Goal: Check status: Check status

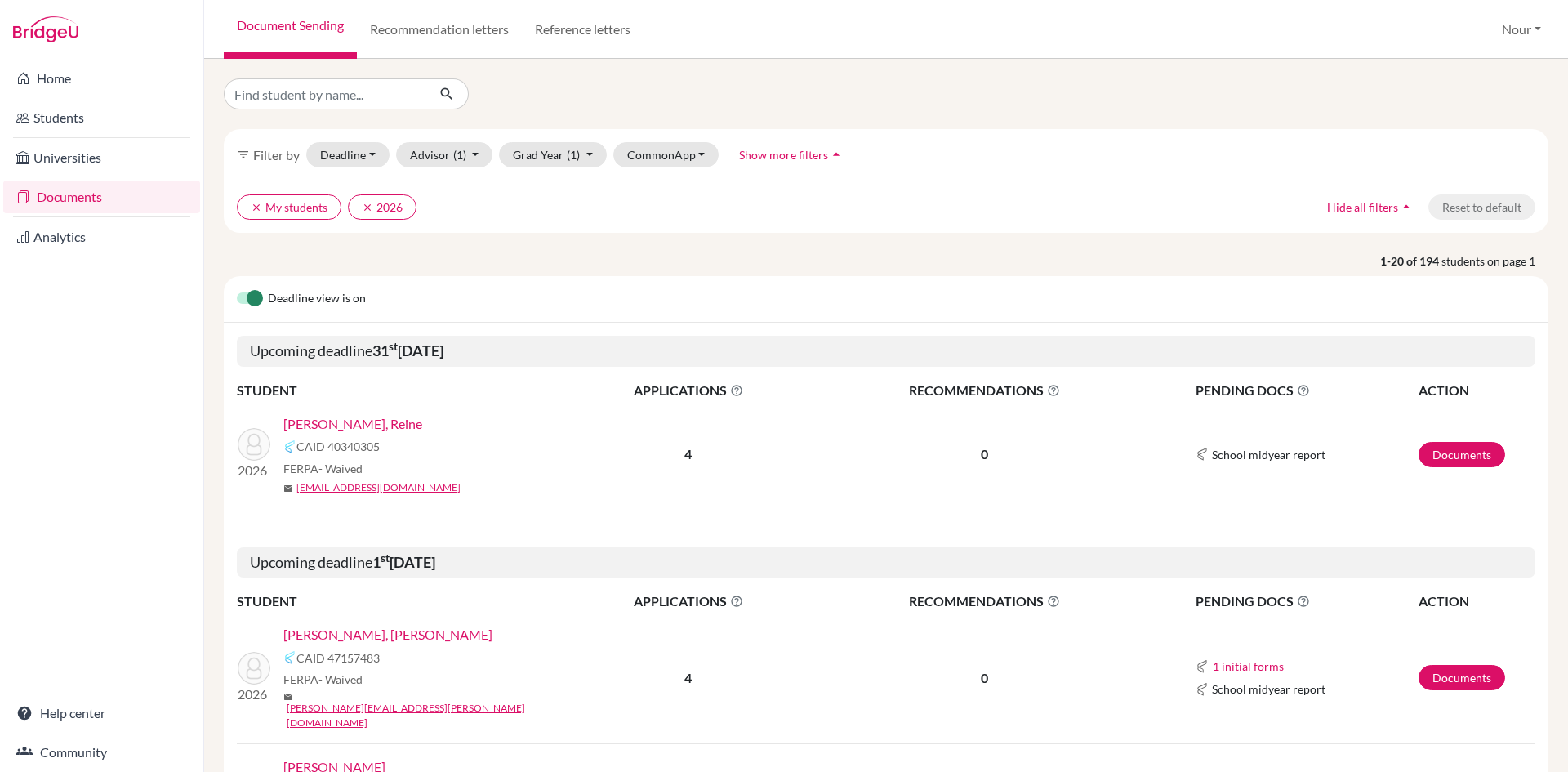
click at [351, 420] on link "[PERSON_NAME], Reine" at bounding box center [353, 423] width 138 height 20
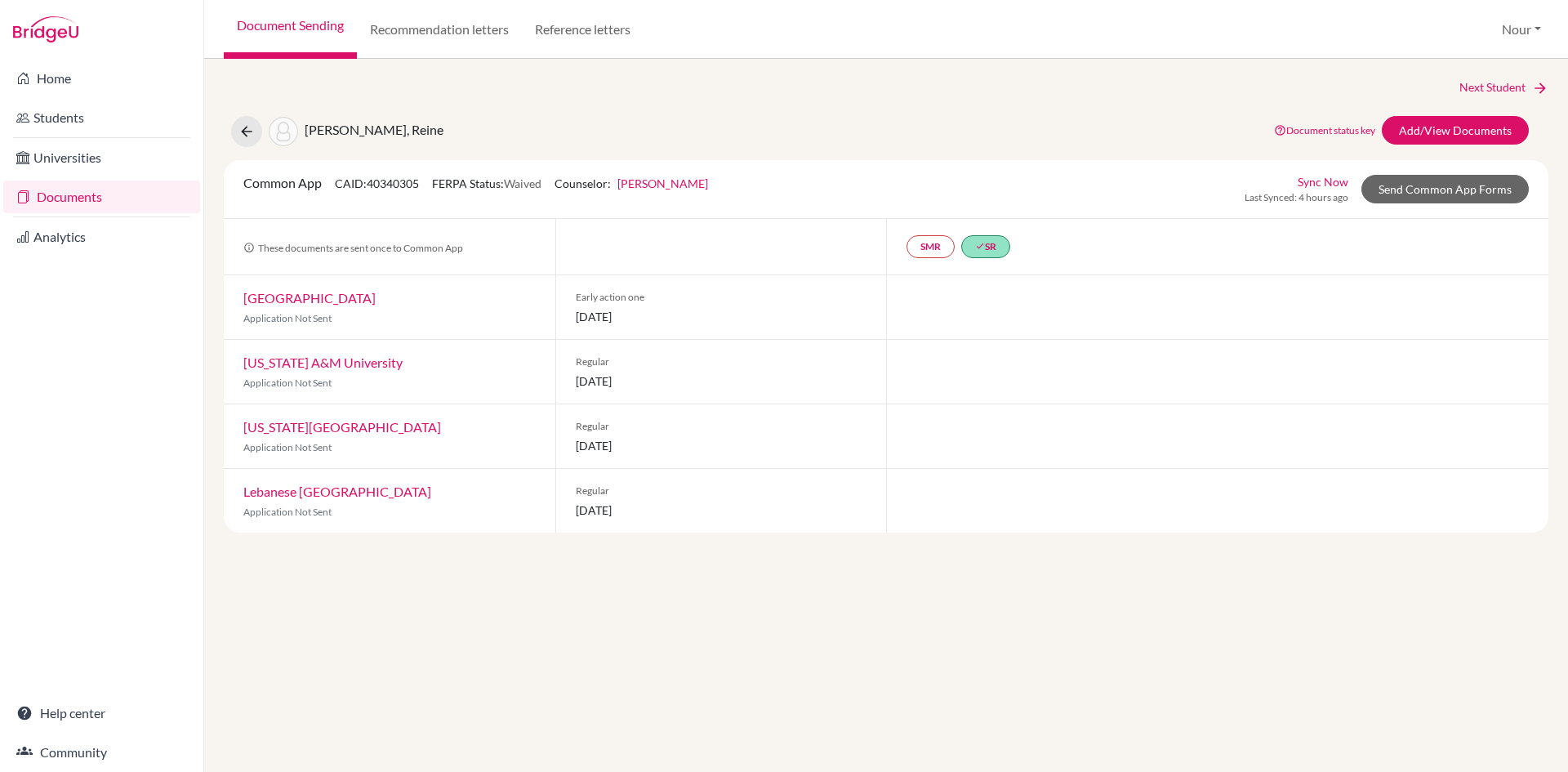
click at [133, 183] on link "Documents" at bounding box center [102, 196] width 197 height 32
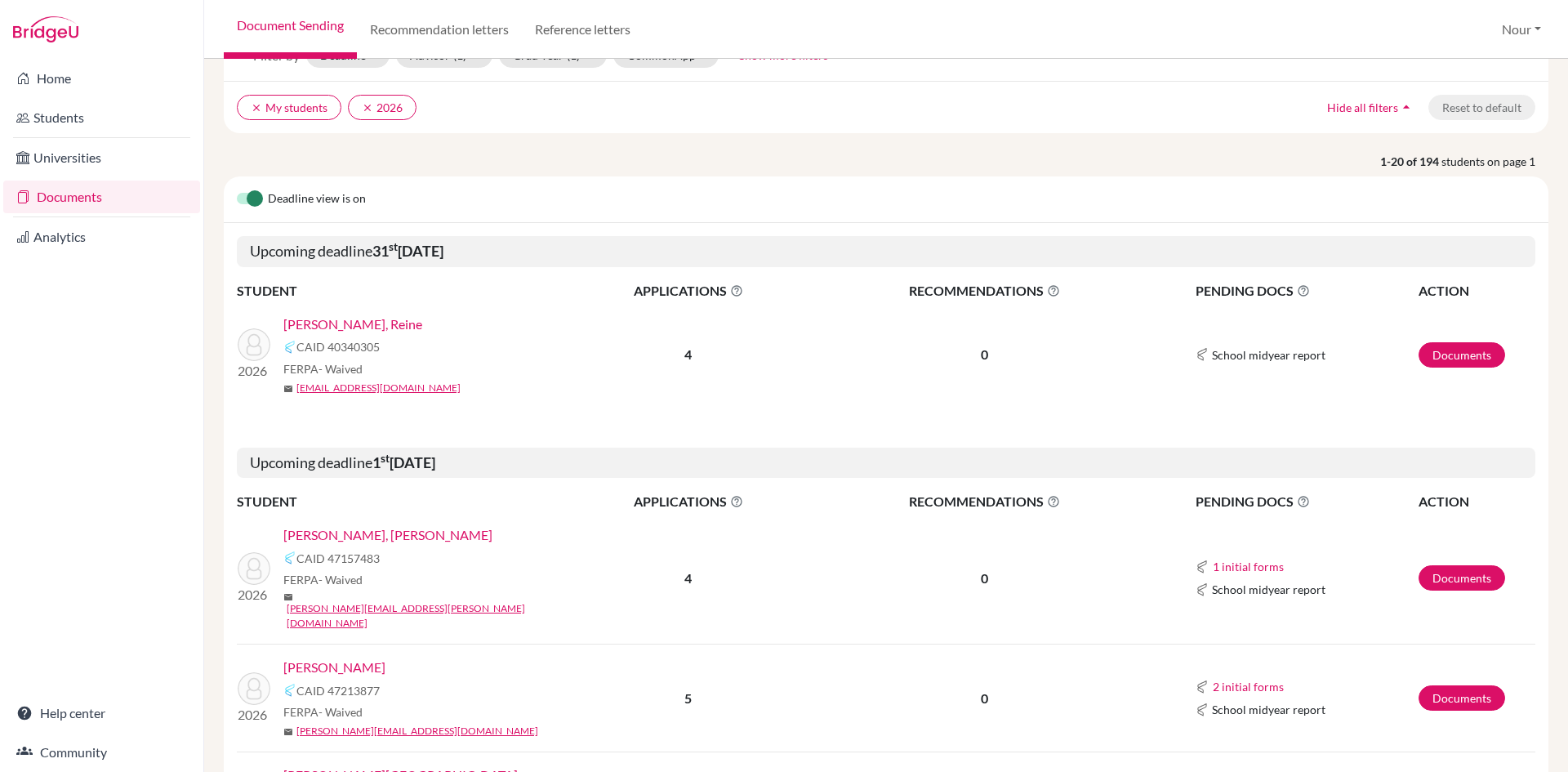
scroll to position [163, 0]
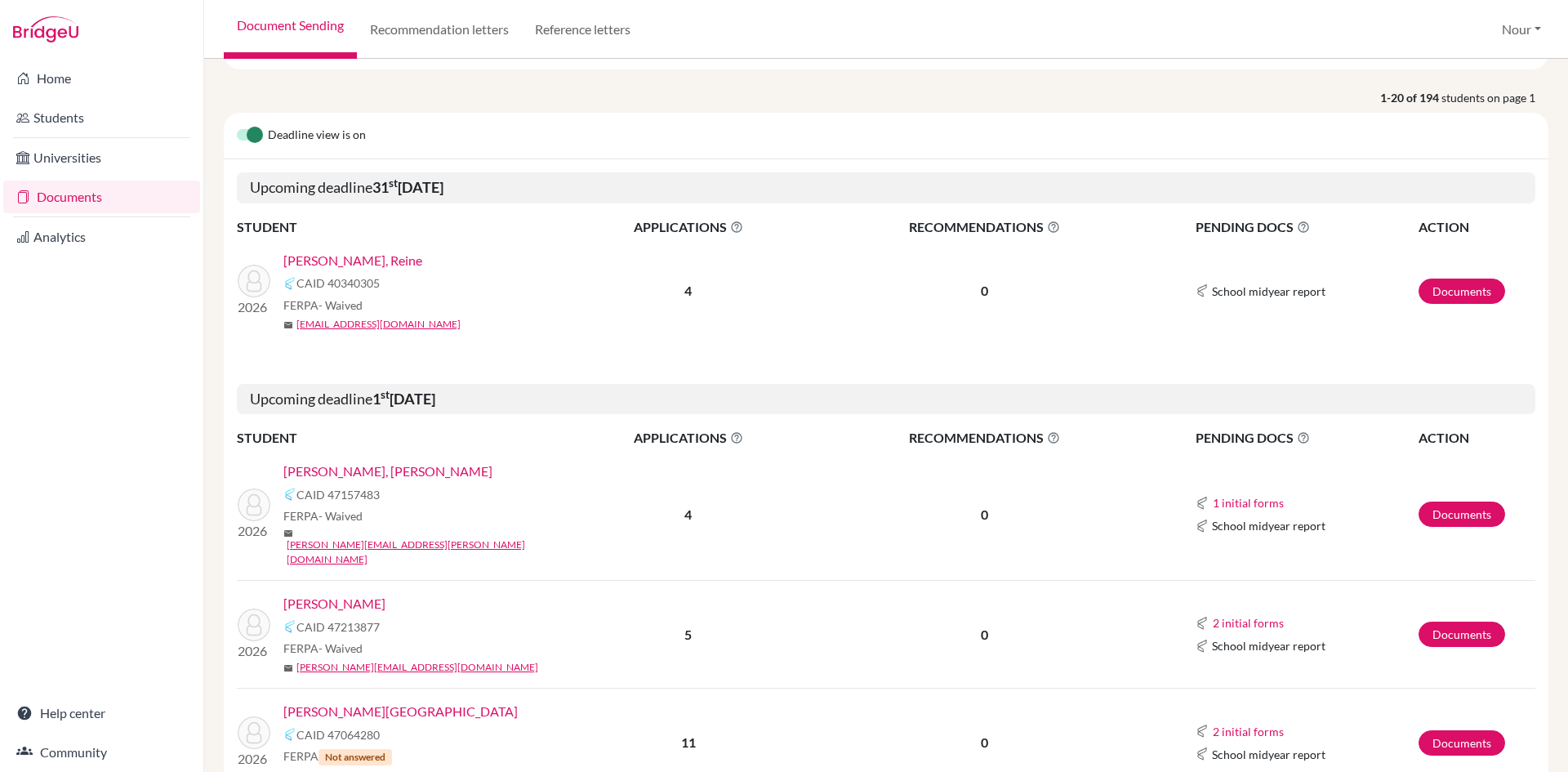
click at [367, 478] on link "Ahmed, Rahman" at bounding box center [388, 471] width 209 height 20
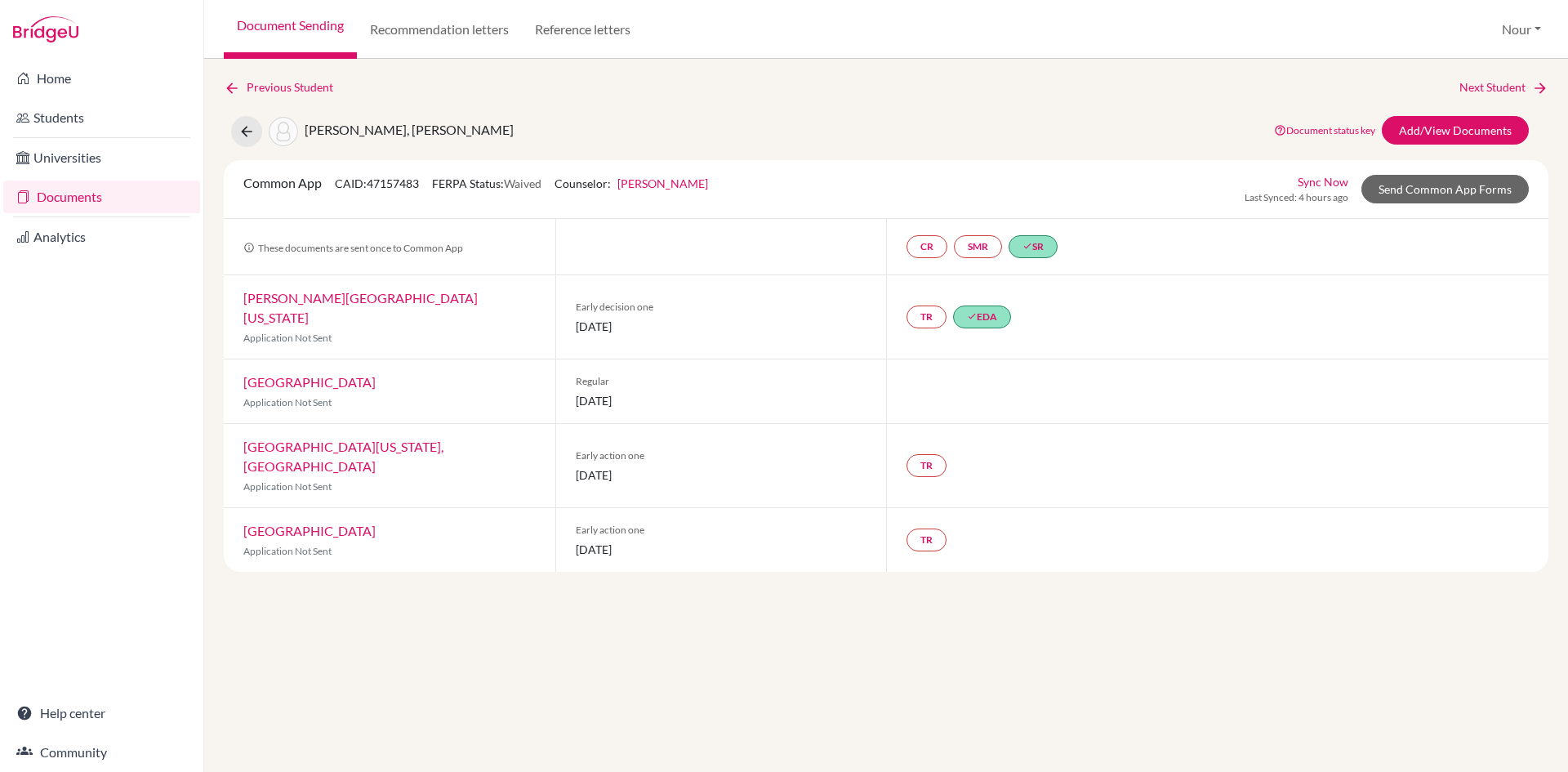
click at [828, 466] on span "01 November 2025" at bounding box center [721, 475] width 291 height 17
